Goal: Transaction & Acquisition: Obtain resource

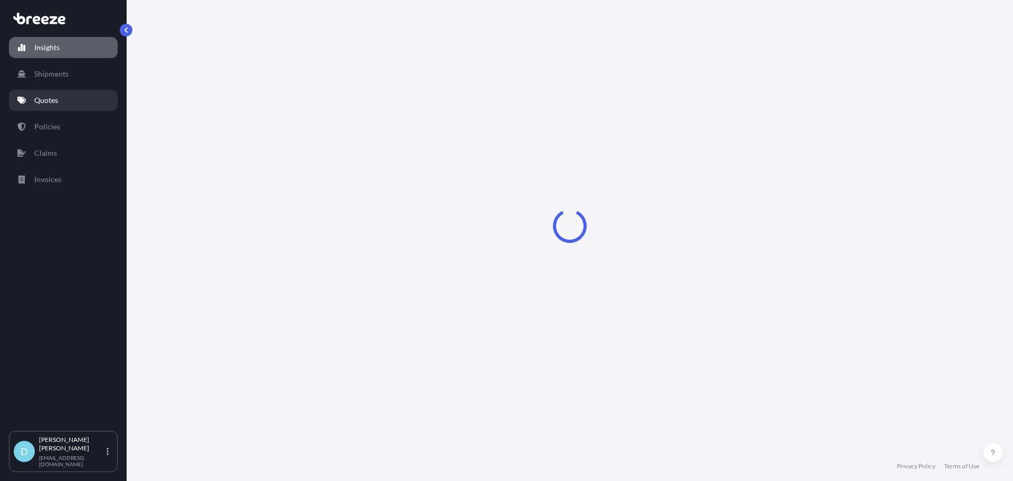
click at [73, 105] on link "Quotes" at bounding box center [63, 100] width 109 height 21
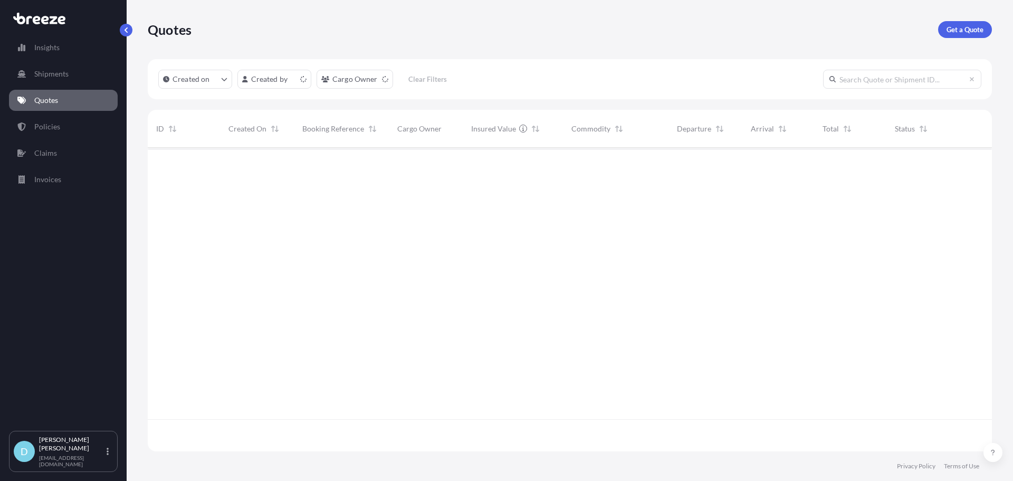
scroll to position [301, 837]
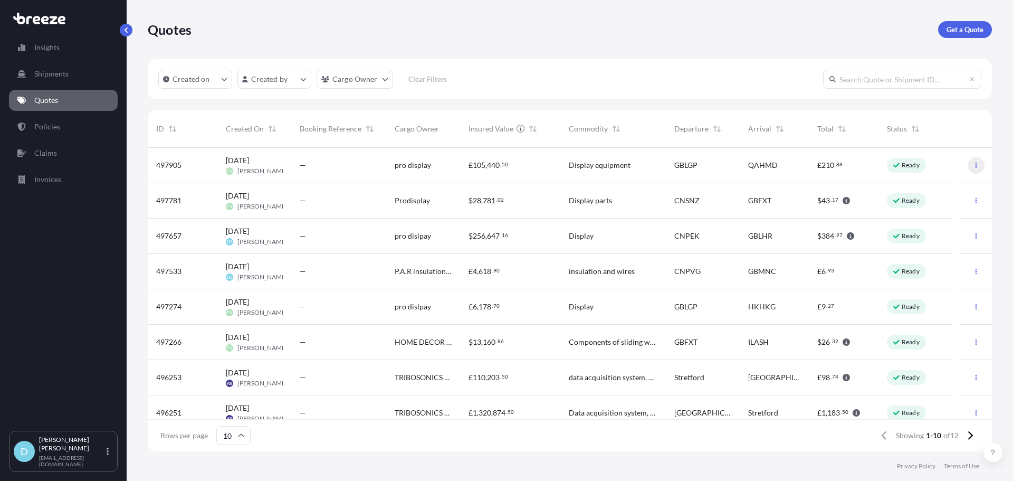
click at [968, 167] on button "button" at bounding box center [976, 165] width 17 height 17
click at [928, 182] on p "Duplicate quote" at bounding box center [927, 186] width 53 height 11
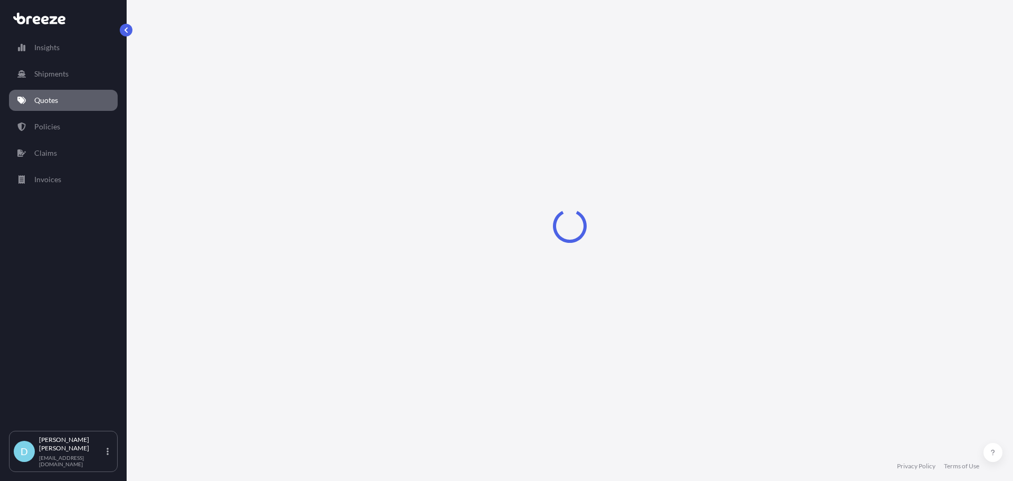
select select "Road"
select select "Sea"
select select "1"
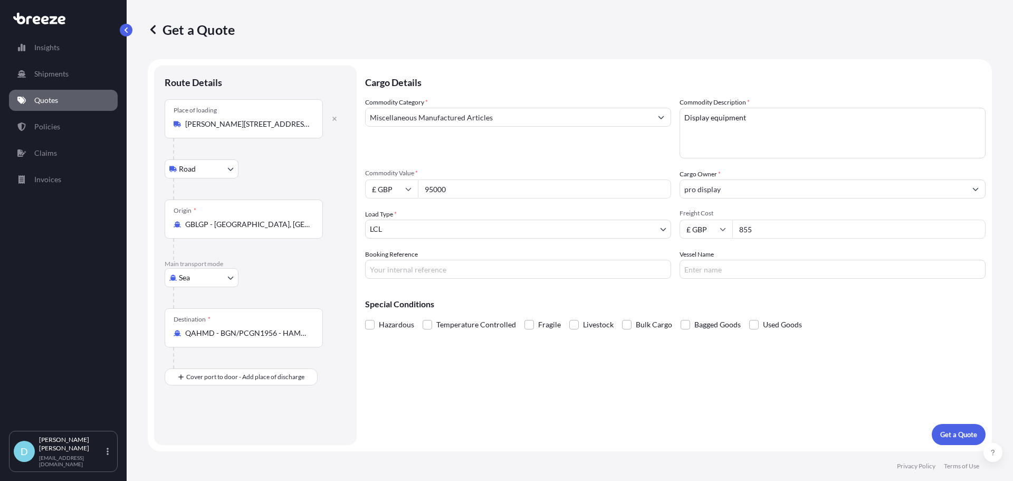
drag, startPoint x: 766, startPoint y: 225, endPoint x: 676, endPoint y: 197, distance: 94.7
click at [696, 225] on div "£ GBP 855" at bounding box center [833, 229] width 306 height 19
type input "6900"
click at [201, 276] on body "Insights Shipments Quotes Policies Claims Invoices D [PERSON_NAME] [PERSON_NAME…" at bounding box center [506, 240] width 1013 height 481
click at [203, 319] on div "Air" at bounding box center [201, 324] width 65 height 19
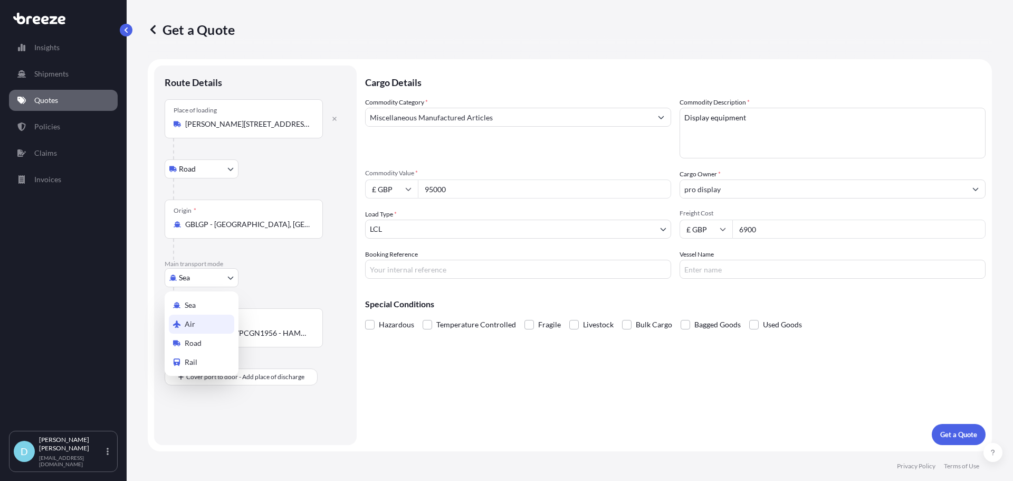
select select "Air"
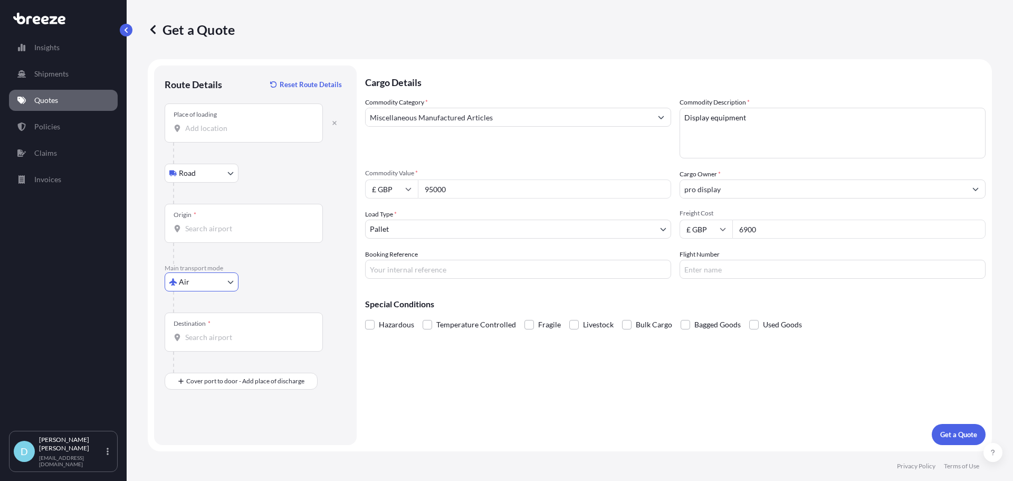
click at [236, 126] on input "Place of loading" at bounding box center [247, 128] width 125 height 11
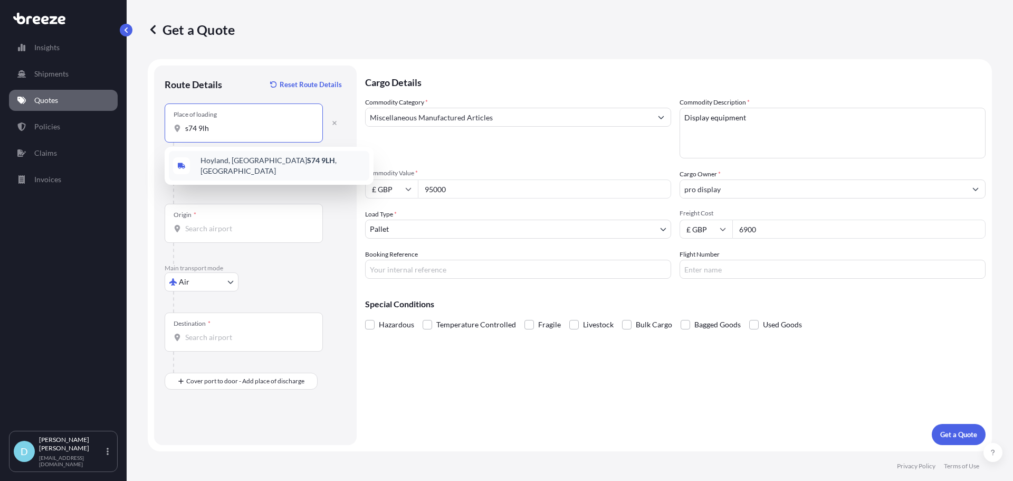
click at [228, 169] on div "[PERSON_NAME][STREET_ADDRESS][PERSON_NAME]" at bounding box center [269, 166] width 201 height 30
type input "[PERSON_NAME][STREET_ADDRESS][PERSON_NAME]"
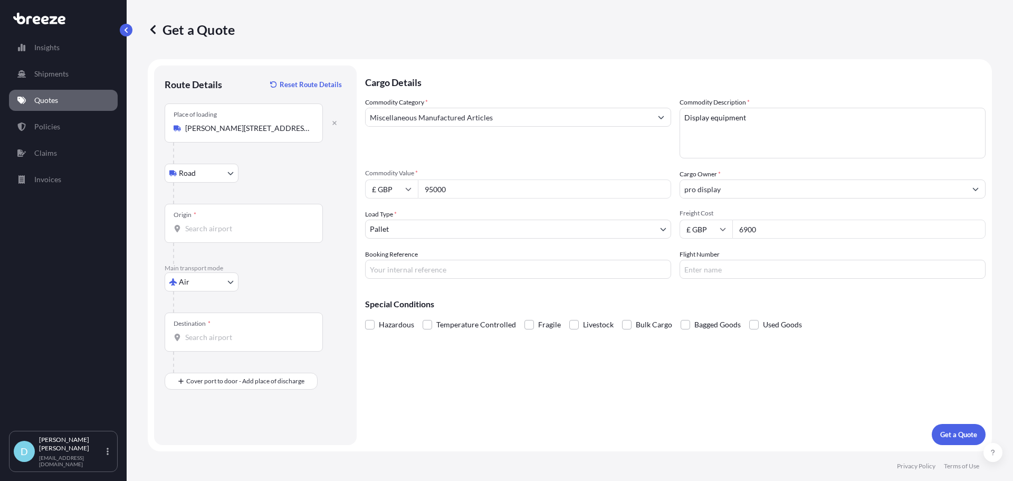
click at [226, 215] on div "Origin *" at bounding box center [244, 223] width 158 height 39
click at [226, 223] on input "Origin *" at bounding box center [247, 228] width 125 height 11
type input "GBMNC / MAN - [GEOGRAPHIC_DATA], [GEOGRAPHIC_DATA]"
click at [250, 337] on input "Destination *" at bounding box center [247, 337] width 125 height 11
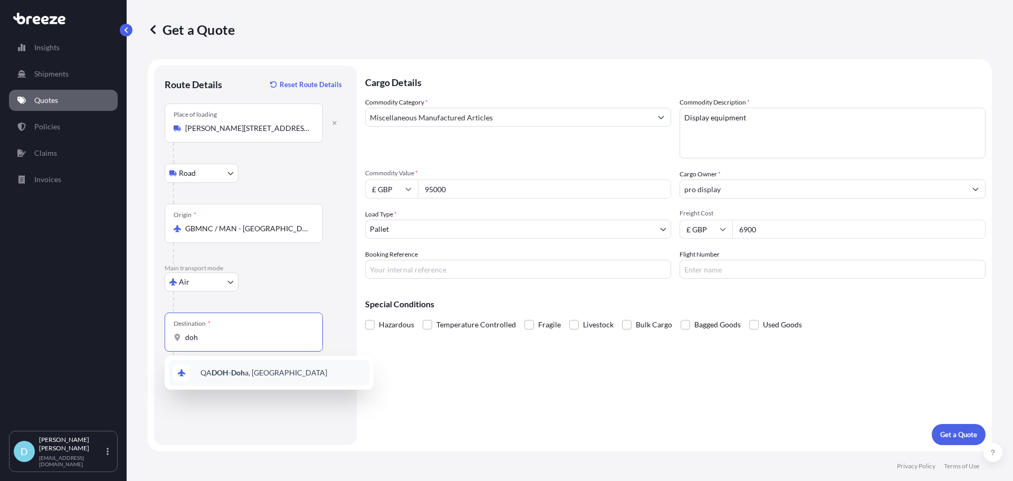
click at [249, 372] on span "QA DOH - Doh a, [GEOGRAPHIC_DATA]" at bounding box center [264, 372] width 127 height 11
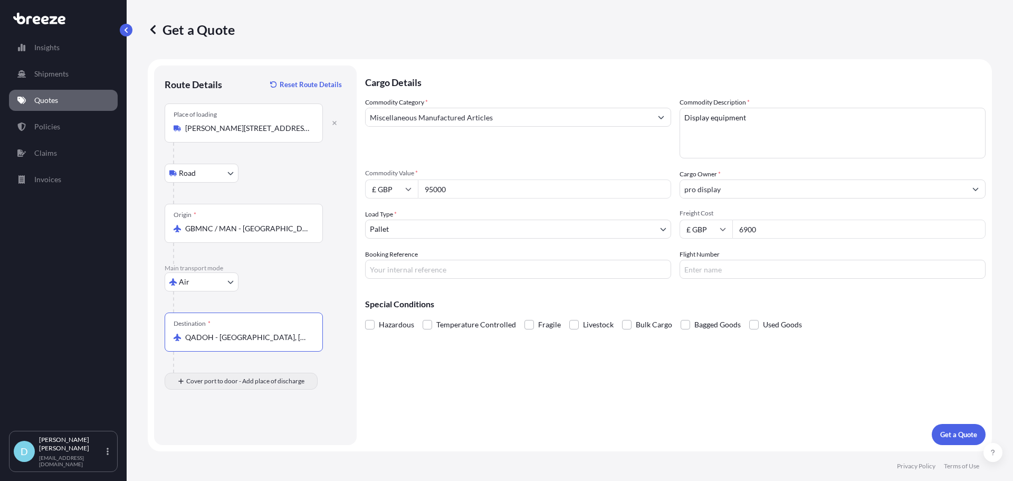
type input "QADOH - [GEOGRAPHIC_DATA], [GEOGRAPHIC_DATA]"
click at [226, 426] on div "Place of Discharge" at bounding box center [244, 432] width 158 height 39
click at [226, 432] on input "Place of Discharge" at bounding box center [247, 437] width 125 height 11
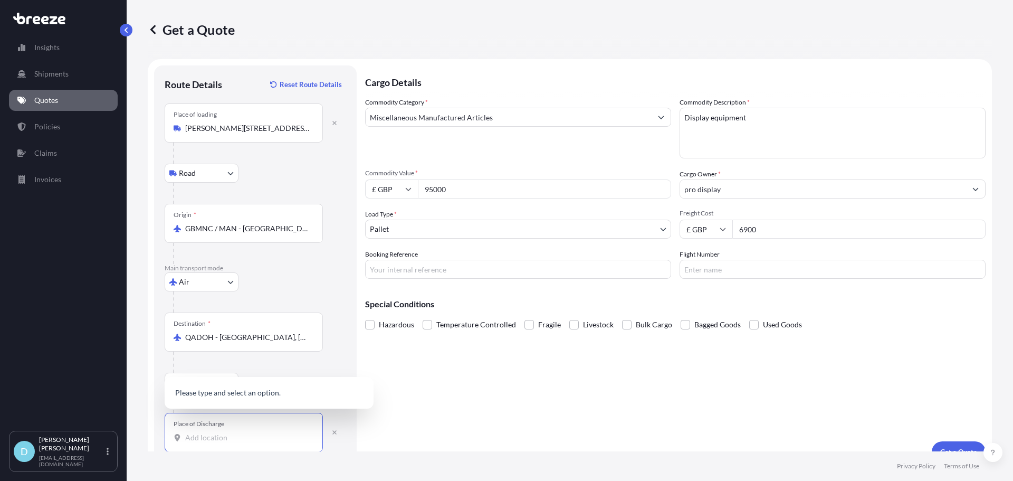
paste input "[STREET_ADDRESS]"
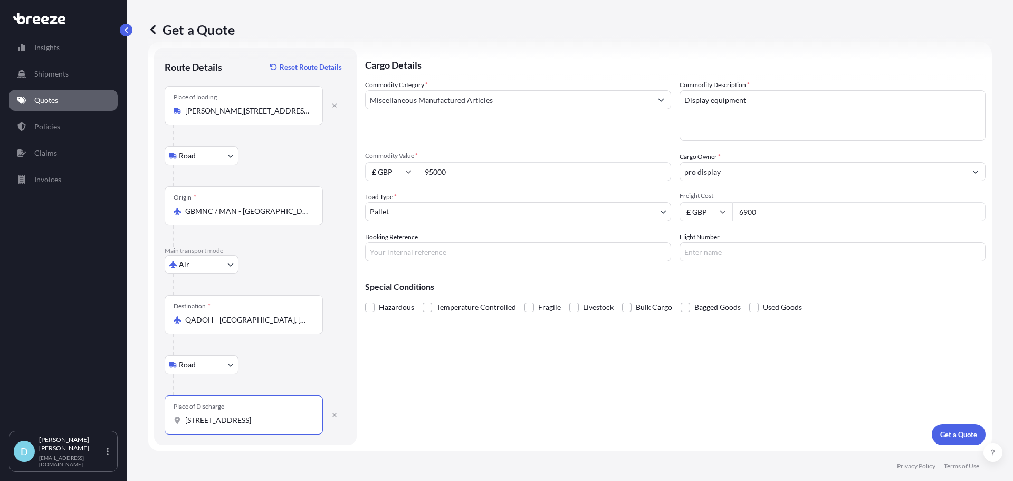
drag, startPoint x: 253, startPoint y: 422, endPoint x: 120, endPoint y: 436, distance: 133.3
click at [120, 436] on div "Insights Shipments Quotes Policies Claims Invoices D [PERSON_NAME] [PERSON_NAME…" at bounding box center [506, 240] width 1013 height 481
click at [259, 431] on div "Place of Discharge Building [STREET_ADDRESS]" at bounding box center [244, 414] width 158 height 39
click at [259, 425] on input "[STREET_ADDRESS]" at bounding box center [247, 420] width 125 height 11
click at [217, 422] on input "[STREET_ADDRESS]" at bounding box center [247, 420] width 125 height 11
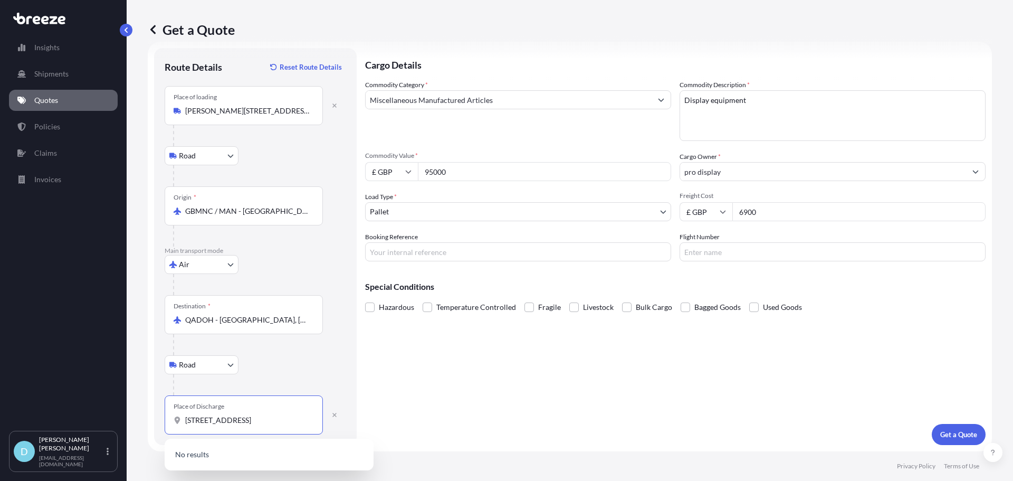
drag, startPoint x: 213, startPoint y: 420, endPoint x: 162, endPoint y: 423, distance: 51.3
click at [162, 423] on div "Route Details Reset Route Details Place of loading [GEOGRAPHIC_DATA] Rail Origi…" at bounding box center [255, 246] width 203 height 397
click at [208, 421] on input "[STREET_ADDRESS]" at bounding box center [247, 420] width 125 height 11
drag, startPoint x: 212, startPoint y: 421, endPoint x: 194, endPoint y: 420, distance: 17.5
click at [194, 420] on input "[STREET_ADDRESS]" at bounding box center [247, 420] width 125 height 11
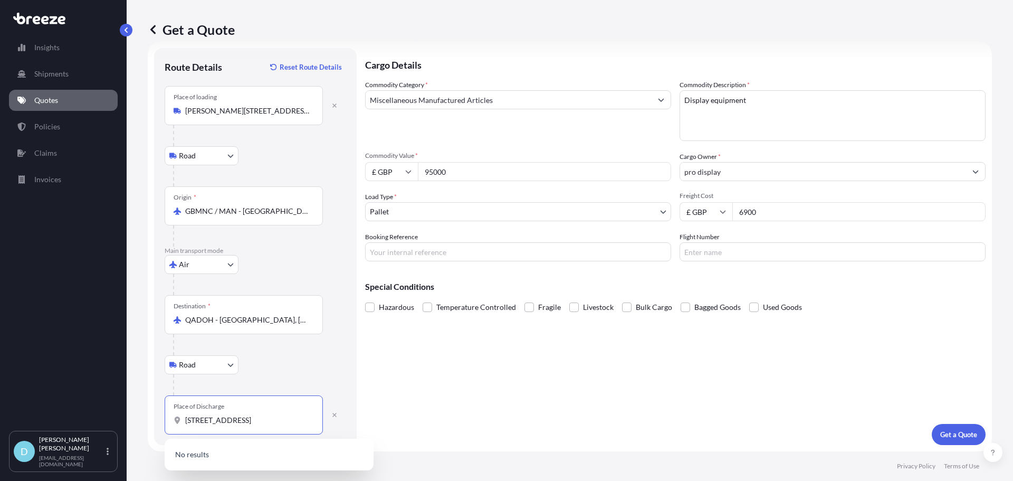
click at [211, 421] on input "[STREET_ADDRESS]" at bounding box center [247, 420] width 125 height 11
drag, startPoint x: 212, startPoint y: 423, endPoint x: 193, endPoint y: 421, distance: 19.2
click at [193, 421] on input "[STREET_ADDRESS]" at bounding box center [247, 420] width 125 height 11
click at [202, 420] on input "[STREET_ADDRESS]" at bounding box center [247, 420] width 125 height 11
drag, startPoint x: 208, startPoint y: 423, endPoint x: 150, endPoint y: 423, distance: 58.1
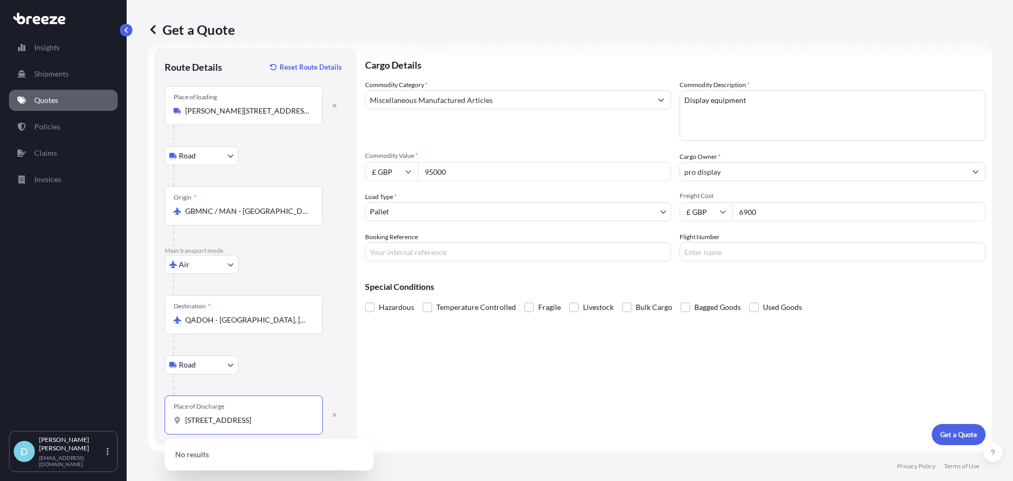
click at [150, 423] on form "Route Details Reset Route Details Place of loading [GEOGRAPHIC_DATA] Rail Origi…" at bounding box center [570, 247] width 845 height 410
click at [201, 422] on input "Street M12, Zone 81, Small and Medium Enterprises Zone, [GEOGRAPHIC_DATA], [GEO…" at bounding box center [247, 420] width 125 height 11
drag, startPoint x: 223, startPoint y: 420, endPoint x: 171, endPoint y: 416, distance: 52.4
click at [172, 416] on div "Place of Discharge Street M12, Zone 81, Small and Medium Enterprises Zone, [GEO…" at bounding box center [244, 414] width 158 height 39
click at [189, 424] on input ", Zone 81, Small and Medium Enterprises Zone, [GEOGRAPHIC_DATA], [GEOGRAPHIC_DA…" at bounding box center [247, 420] width 125 height 11
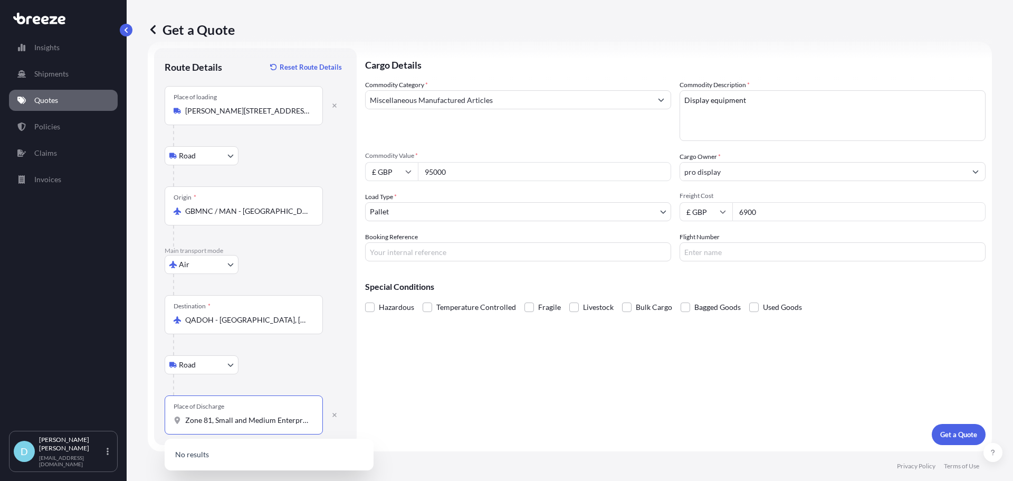
drag, startPoint x: 215, startPoint y: 421, endPoint x: 170, endPoint y: 418, distance: 45.5
click at [170, 418] on div "Place of Discharge Zone 81, Small and Medium Enterprises Zone, [GEOGRAPHIC_DATA…" at bounding box center [244, 414] width 158 height 39
drag, startPoint x: 286, startPoint y: 421, endPoint x: 155, endPoint y: 420, distance: 130.9
click at [155, 420] on div "Route Details Reset Route Details Place of loading [GEOGRAPHIC_DATA] Rail Origi…" at bounding box center [255, 246] width 203 height 397
click at [251, 423] on input "Small and Medium Enterprises Zone, [GEOGRAPHIC_DATA], [GEOGRAPHIC_DATA]" at bounding box center [247, 420] width 125 height 11
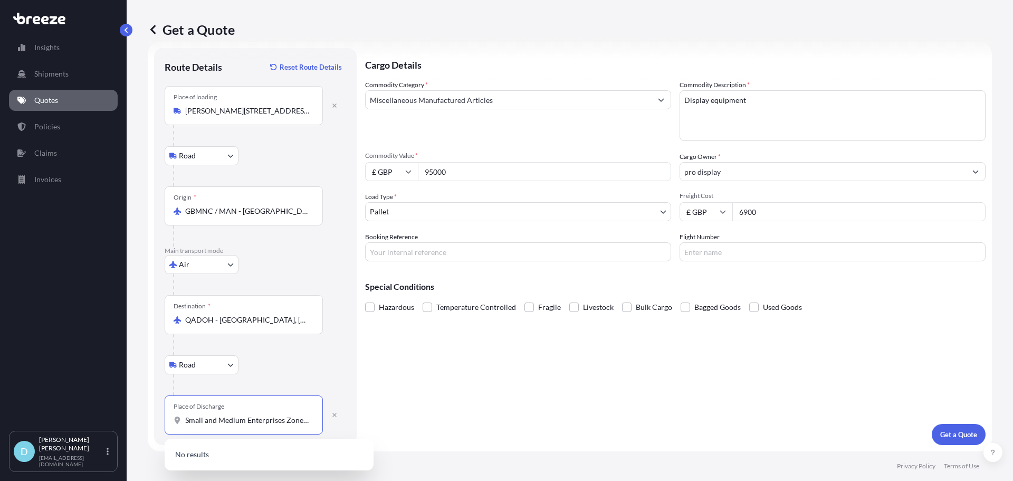
click at [307, 421] on input "Small and Medium Enterprises Zone, [GEOGRAPHIC_DATA], [GEOGRAPHIC_DATA]" at bounding box center [247, 420] width 125 height 11
drag, startPoint x: 282, startPoint y: 419, endPoint x: 160, endPoint y: 429, distance: 122.3
click at [151, 429] on form "Route Details Reset Route Details Place of loading [GEOGRAPHIC_DATA] Rail Origi…" at bounding box center [570, 247] width 845 height 410
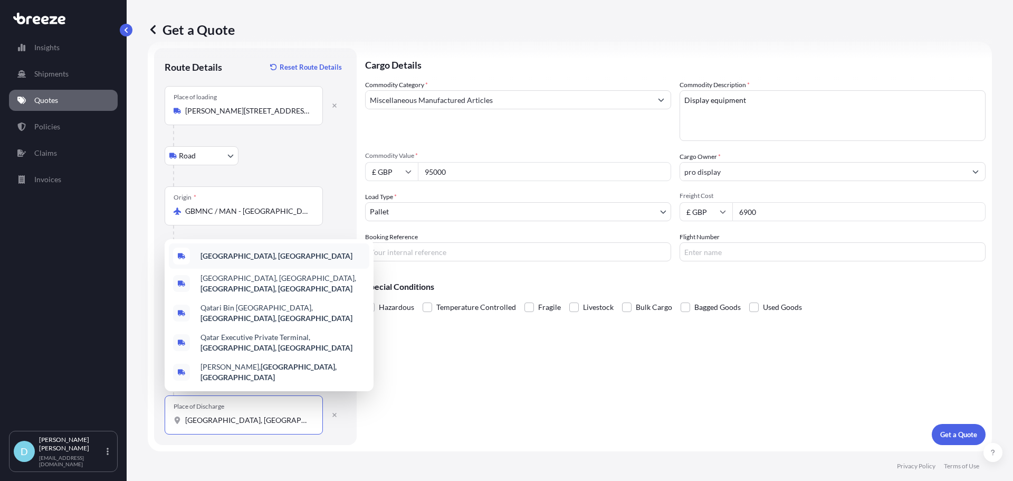
click at [228, 260] on b "[GEOGRAPHIC_DATA], [GEOGRAPHIC_DATA]" at bounding box center [277, 255] width 152 height 9
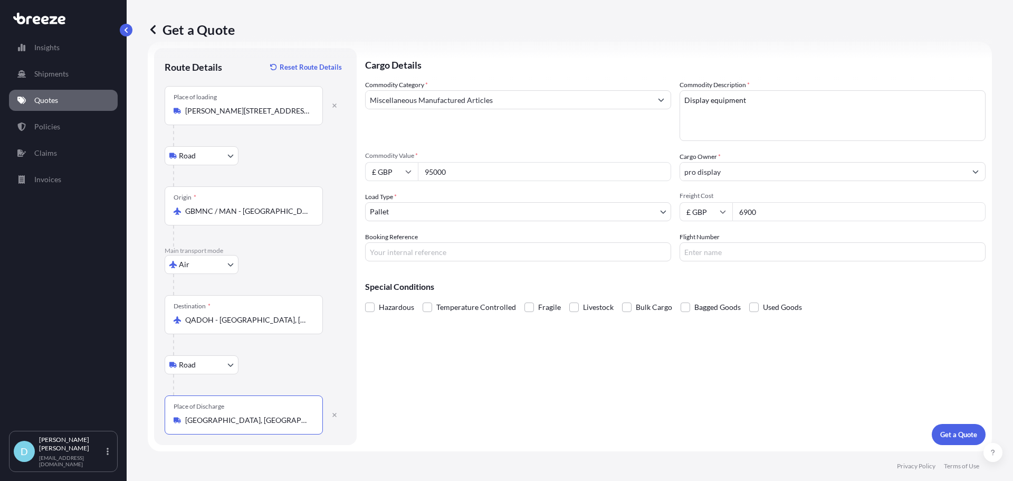
type input "[GEOGRAPHIC_DATA], [GEOGRAPHIC_DATA]"
click at [644, 356] on div "Cargo Details Commodity Category * Miscellaneous Manufactured Articles Commodit…" at bounding box center [675, 246] width 621 height 397
click at [956, 432] on p "Get a Quote" at bounding box center [959, 434] width 37 height 11
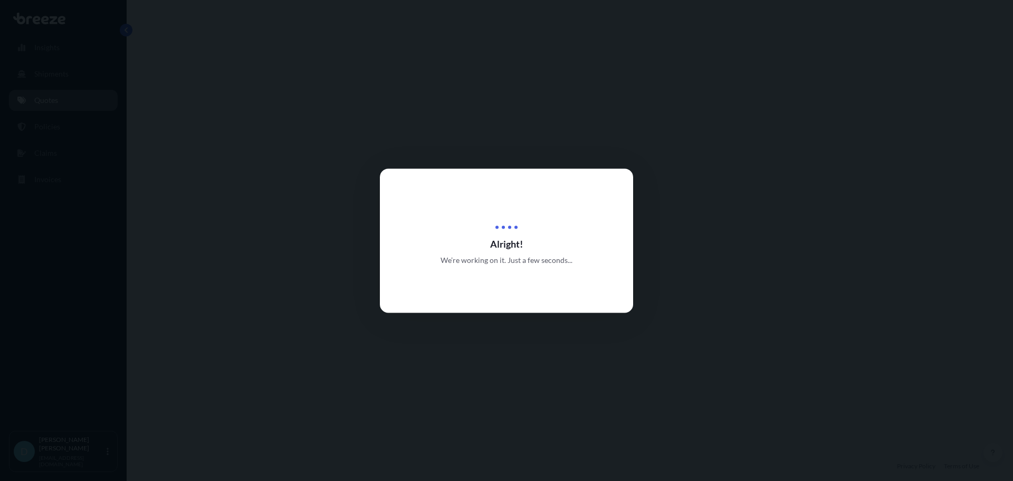
select select "Road"
select select "Air"
select select "Road"
select select "1"
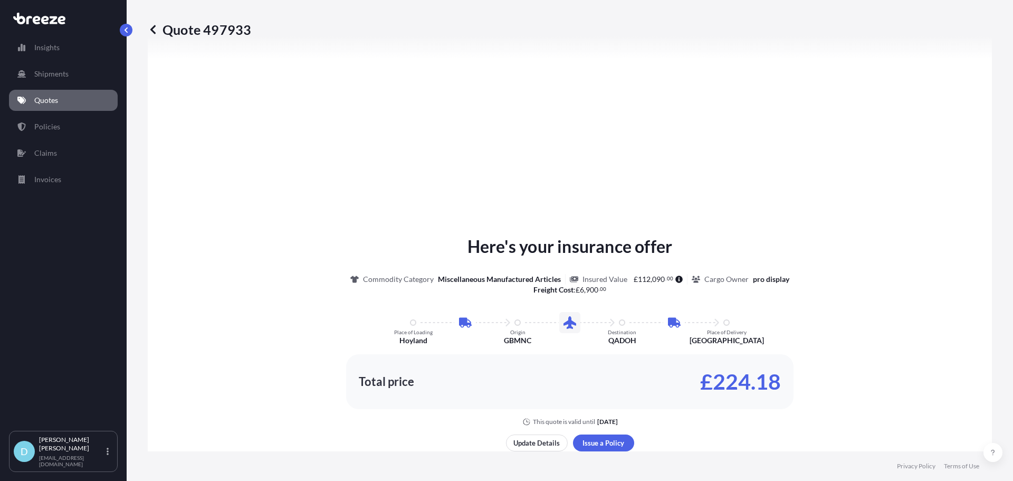
scroll to position [475, 0]
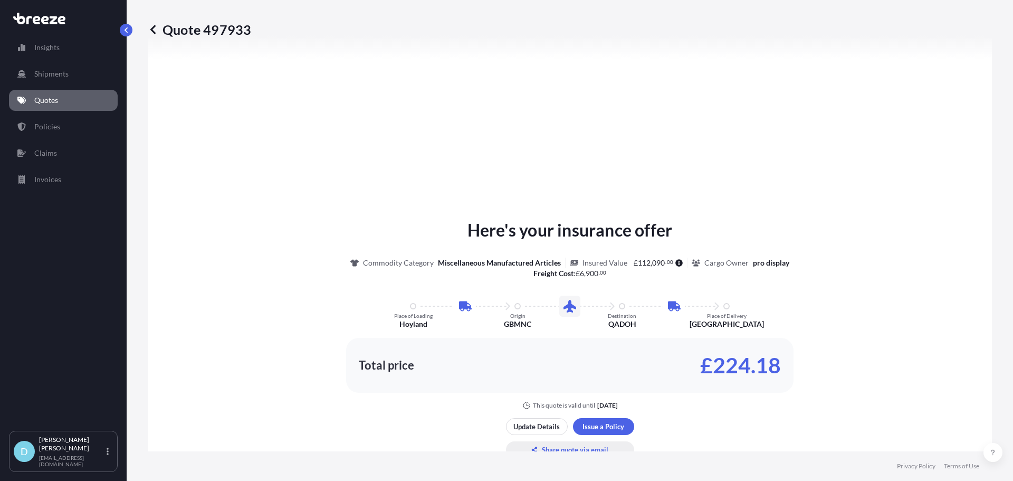
click at [561, 450] on p "Share quote via email" at bounding box center [575, 449] width 67 height 11
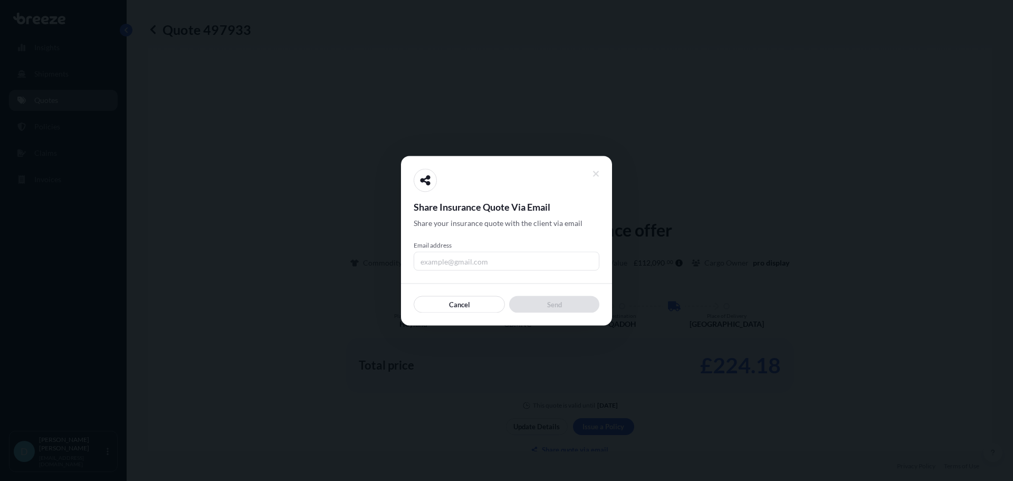
click at [452, 260] on input "Email address" at bounding box center [507, 260] width 186 height 19
type input "[PERSON_NAME][EMAIL_ADDRESS][DOMAIN_NAME]"
